Goal: Navigation & Orientation: Find specific page/section

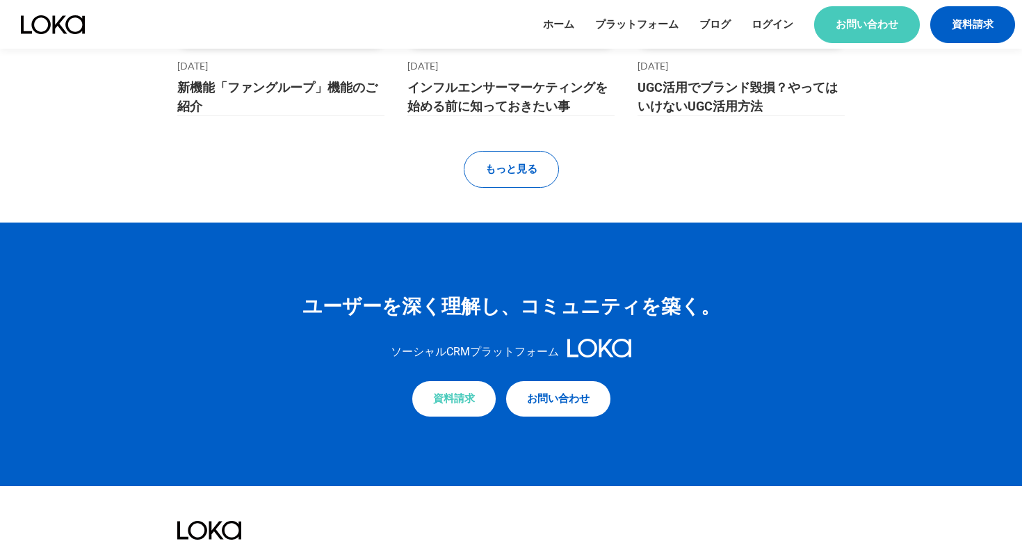
scroll to position [6022, 0]
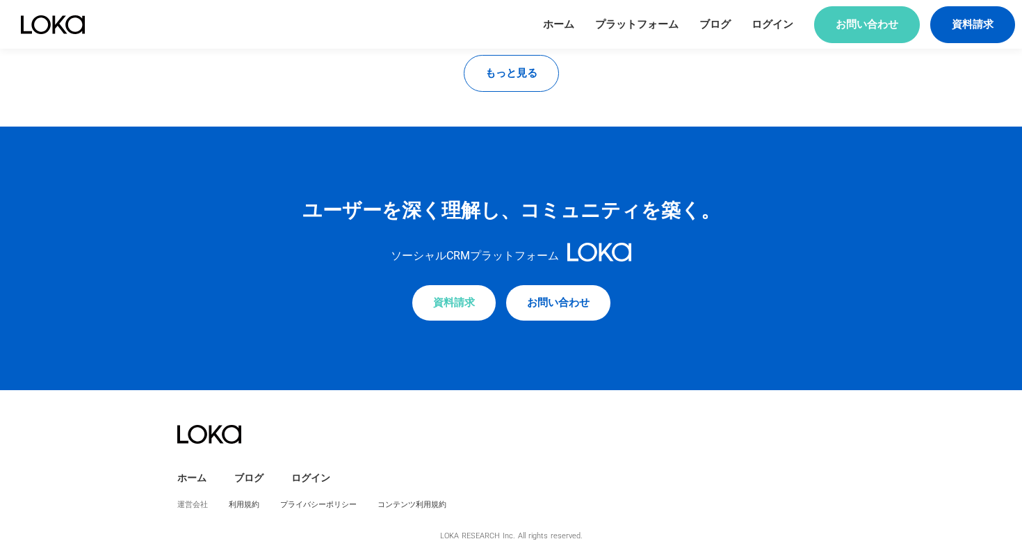
click at [198, 508] on link "運営会社" at bounding box center [192, 504] width 31 height 10
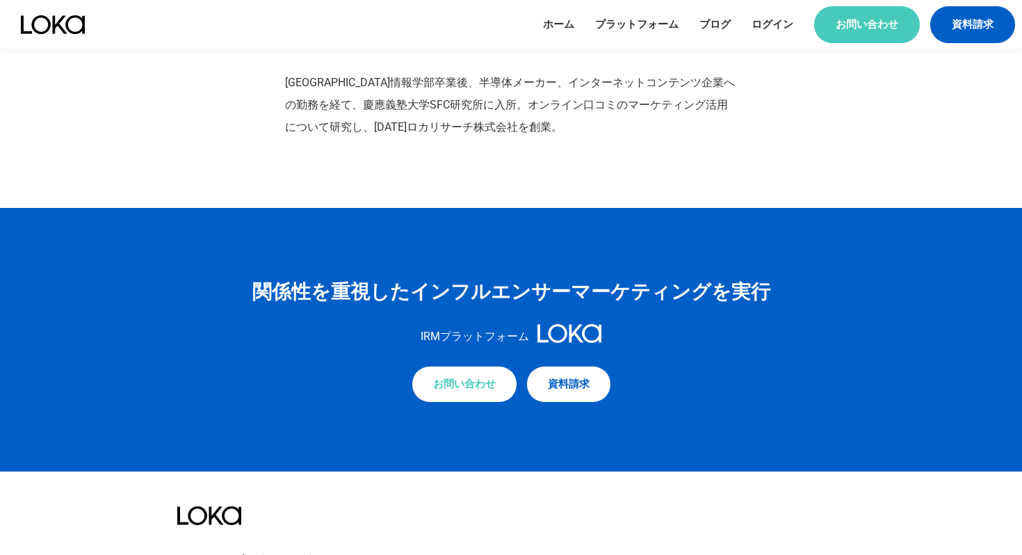
scroll to position [1869, 0]
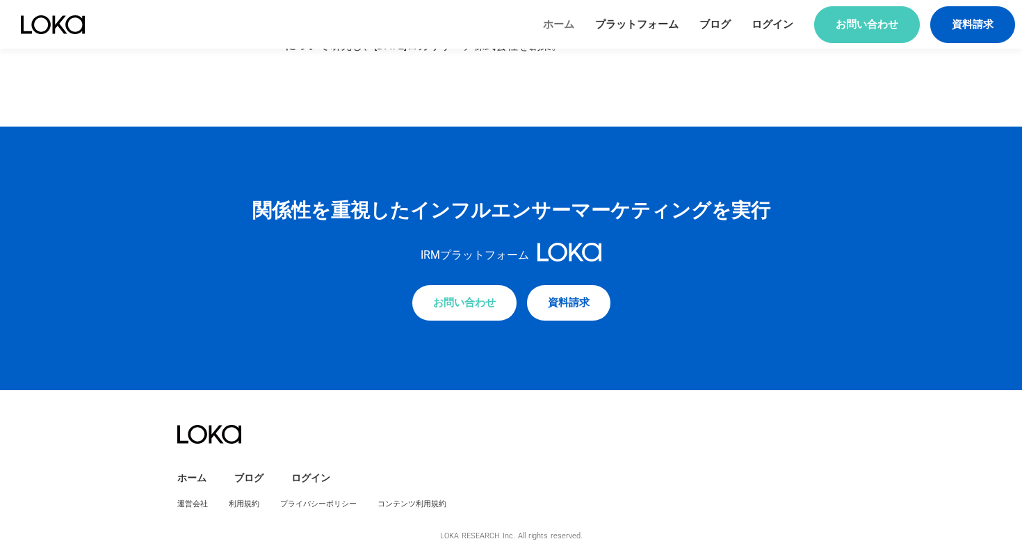
click at [555, 17] on link "ホーム" at bounding box center [558, 24] width 31 height 15
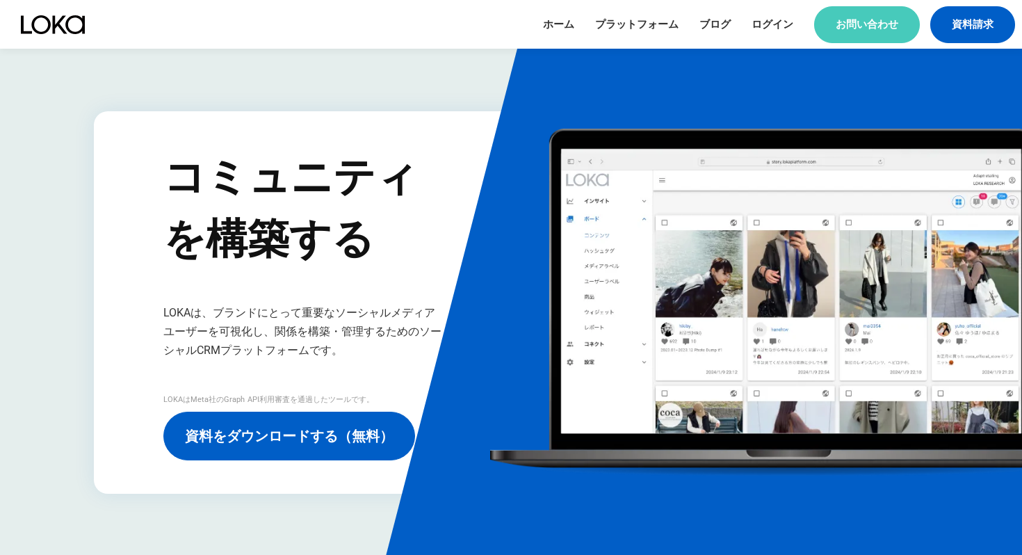
click at [810, 22] on div "ホーム プラットフォーム ブログ ログイン お問い合わせ 資料請求 menu" at bounding box center [779, 24] width 472 height 37
click at [804, 21] on div "ホーム プラットフォーム ブログ ログイン お問い合わせ 資料請求 menu" at bounding box center [779, 24] width 472 height 37
click at [780, 24] on link "ログイン" at bounding box center [773, 24] width 42 height 15
click at [712, 22] on link "ブログ" at bounding box center [715, 24] width 31 height 15
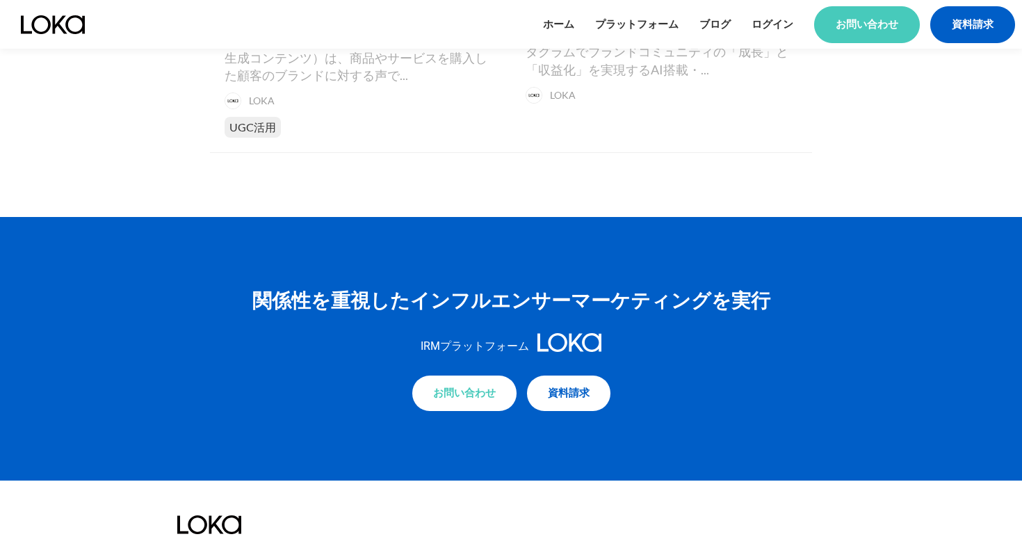
scroll to position [1118, 0]
